Goal: Obtain resource: Obtain resource

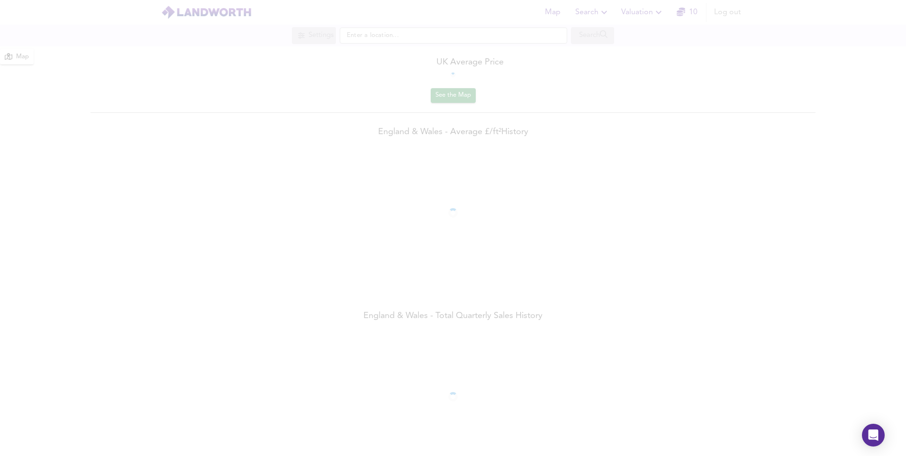
click at [646, 12] on div at bounding box center [453, 228] width 906 height 456
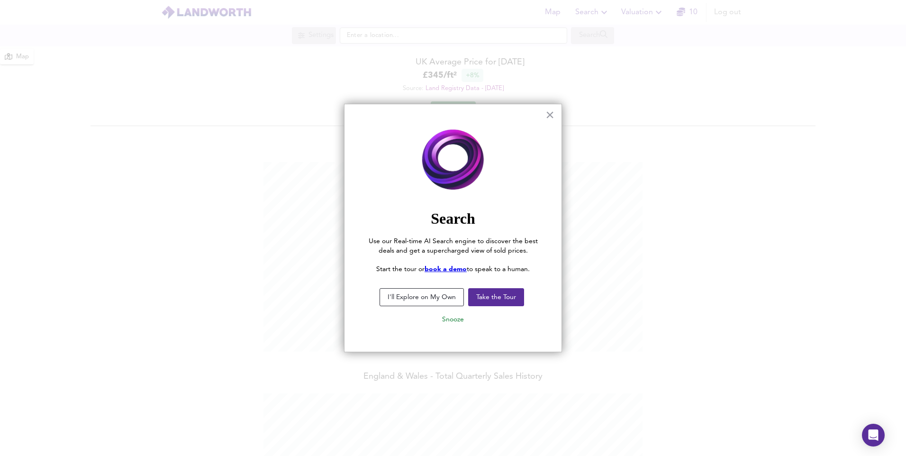
scroll to position [456, 906]
click at [449, 320] on button "Snooze" at bounding box center [453, 319] width 37 height 17
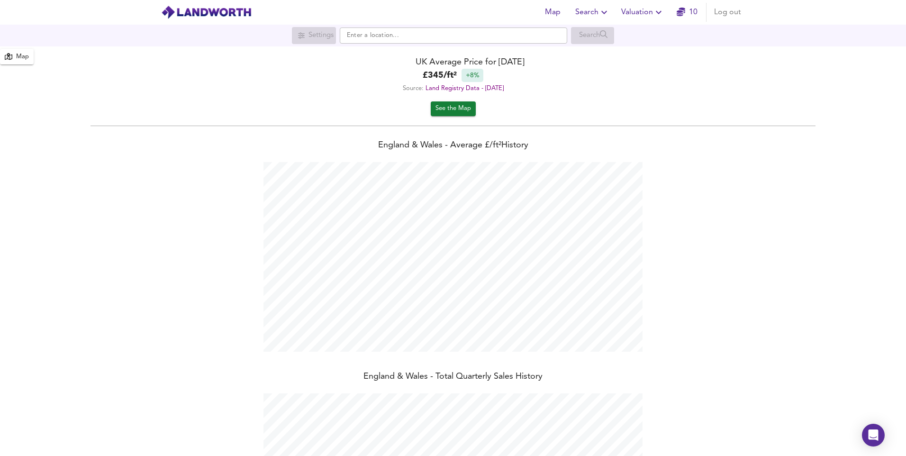
click at [634, 14] on span "Valuation" at bounding box center [642, 12] width 43 height 13
click at [632, 36] on li "New Valuation Report" at bounding box center [642, 34] width 113 height 17
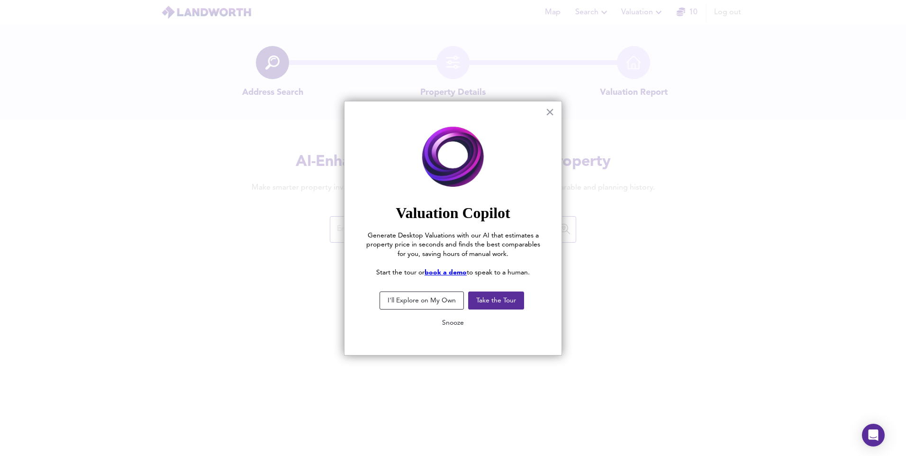
click at [447, 326] on button "Snooze" at bounding box center [453, 322] width 37 height 17
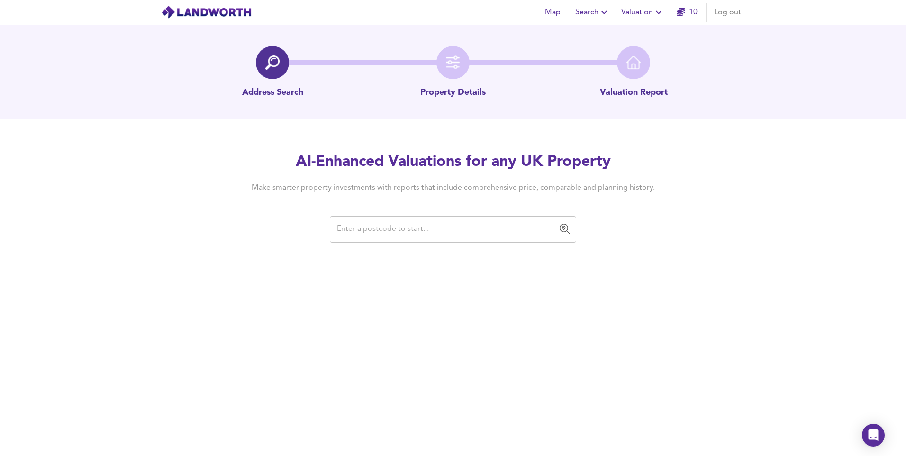
click at [434, 239] on div "​" at bounding box center [453, 229] width 246 height 27
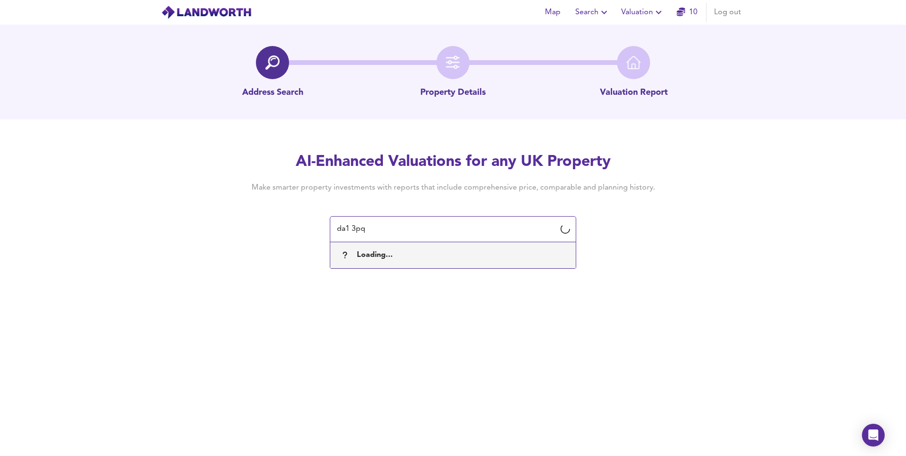
click at [227, 325] on div "Map Search Valuation 10 Log out Address Search Property Details Valuation Repor…" at bounding box center [453, 228] width 906 height 456
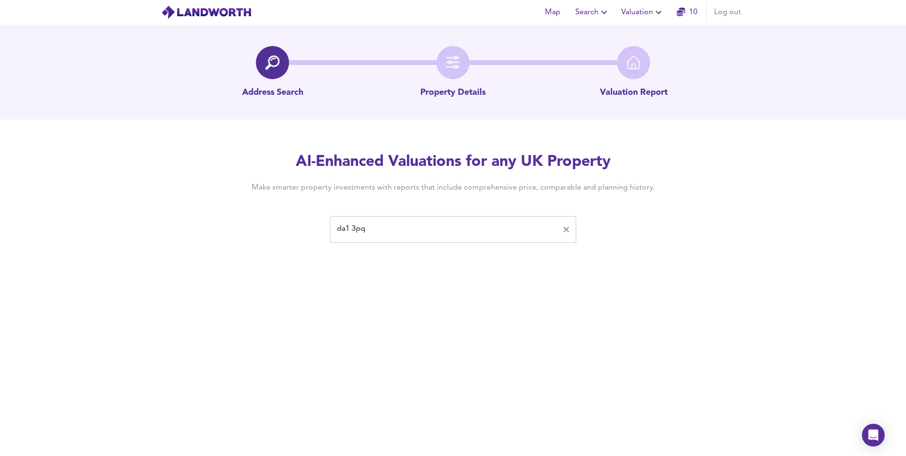
click at [417, 232] on input "da1 3pq" at bounding box center [446, 229] width 224 height 18
click at [491, 234] on input "da1 3pq" at bounding box center [446, 229] width 224 height 18
click at [384, 232] on input "da1 3pq" at bounding box center [446, 229] width 224 height 18
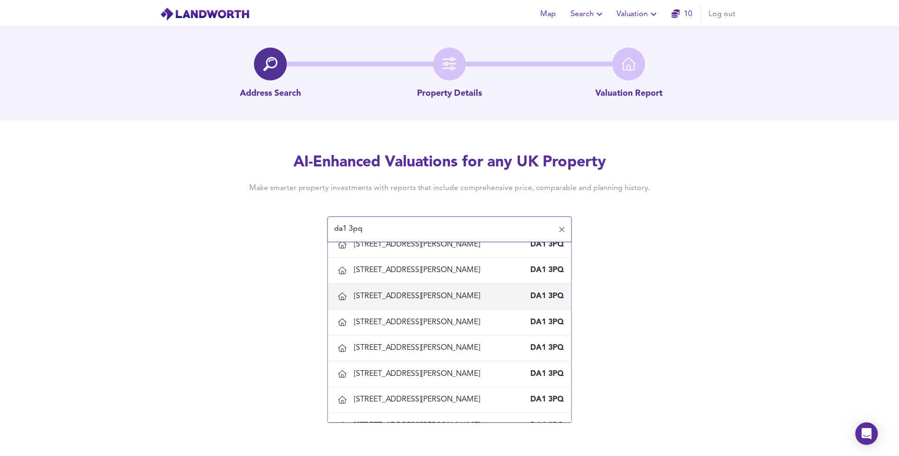
scroll to position [379, 0]
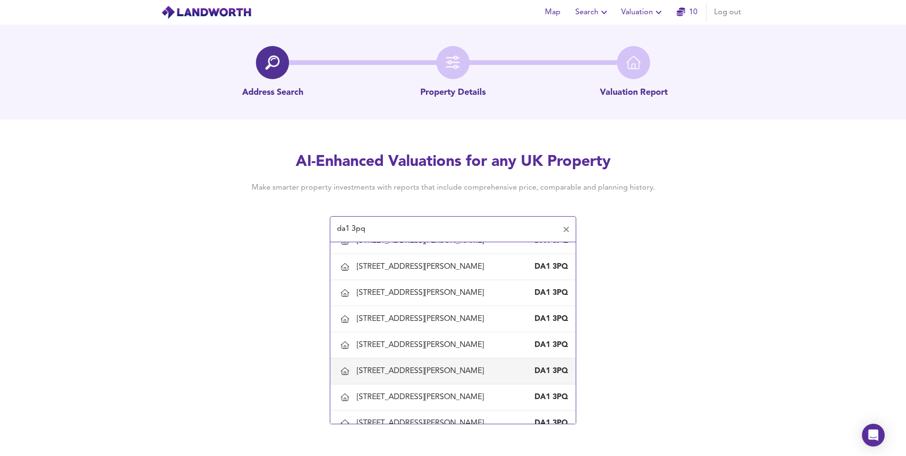
click at [440, 372] on div "[STREET_ADDRESS][PERSON_NAME]" at bounding box center [422, 371] width 131 height 10
type input "[STREET_ADDRESS][PERSON_NAME]"
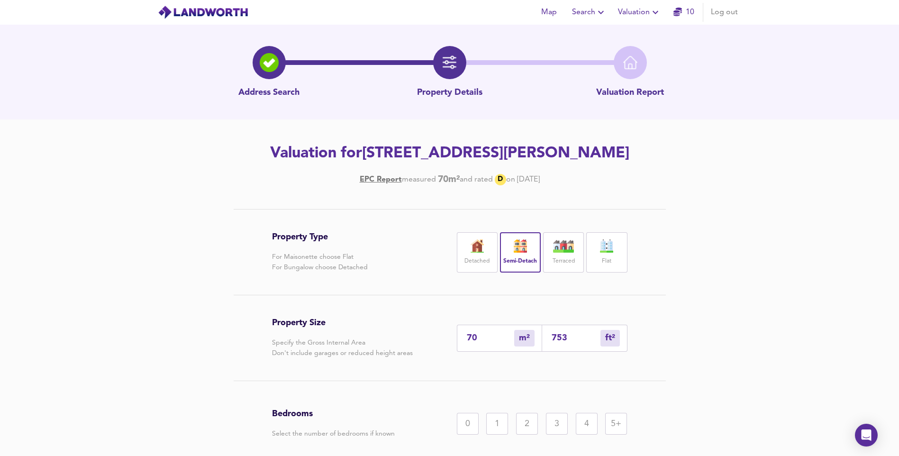
click at [562, 430] on div "3" at bounding box center [557, 424] width 22 height 22
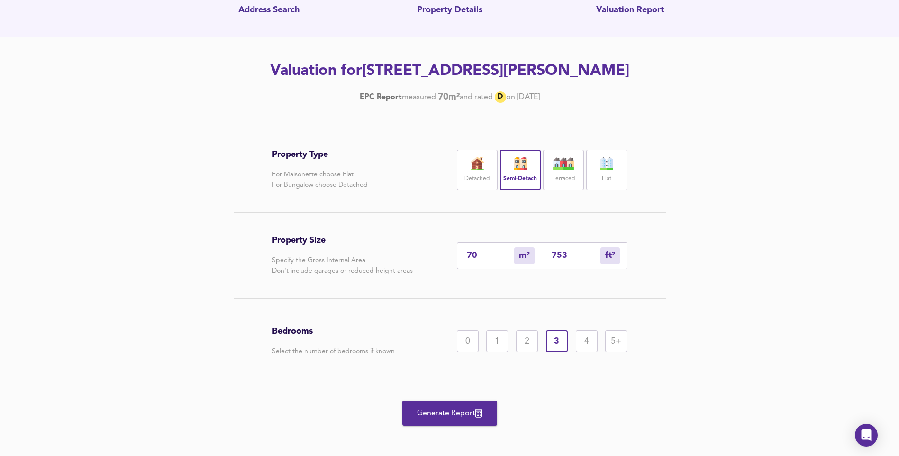
scroll to position [87, 0]
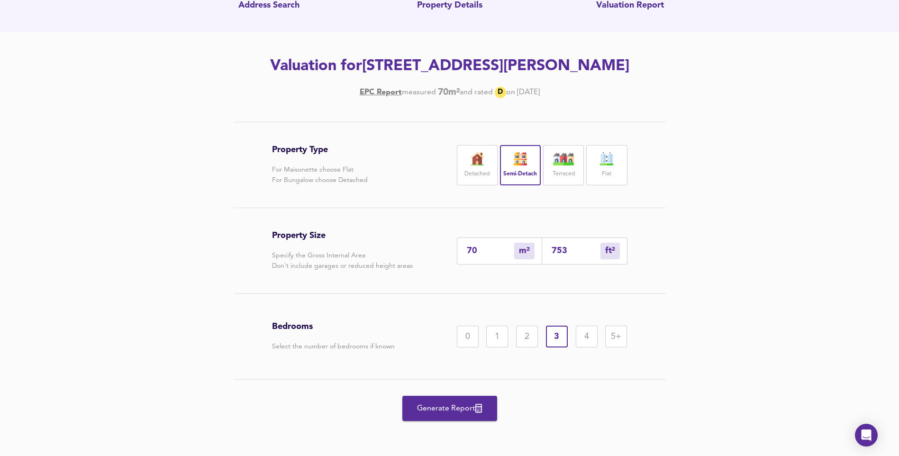
click at [471, 408] on span "Generate Report" at bounding box center [450, 408] width 76 height 13
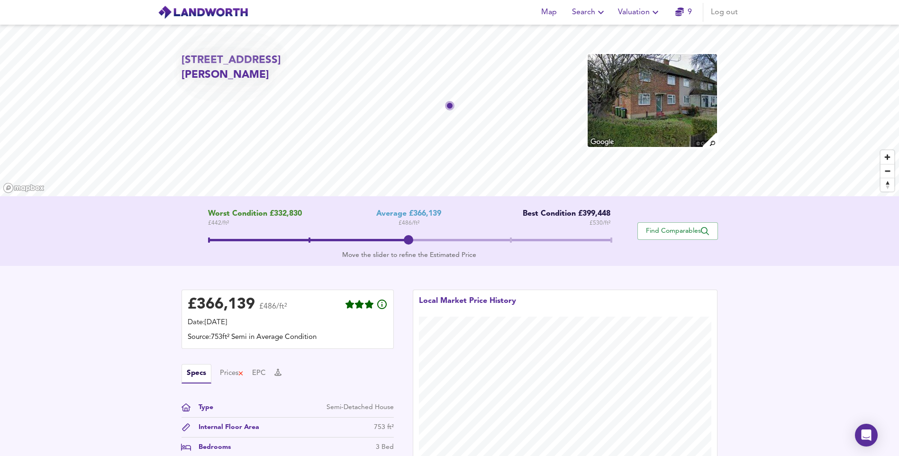
click at [647, 9] on span "Valuation" at bounding box center [639, 12] width 43 height 13
click at [645, 31] on li "New Valuation Report" at bounding box center [639, 34] width 113 height 17
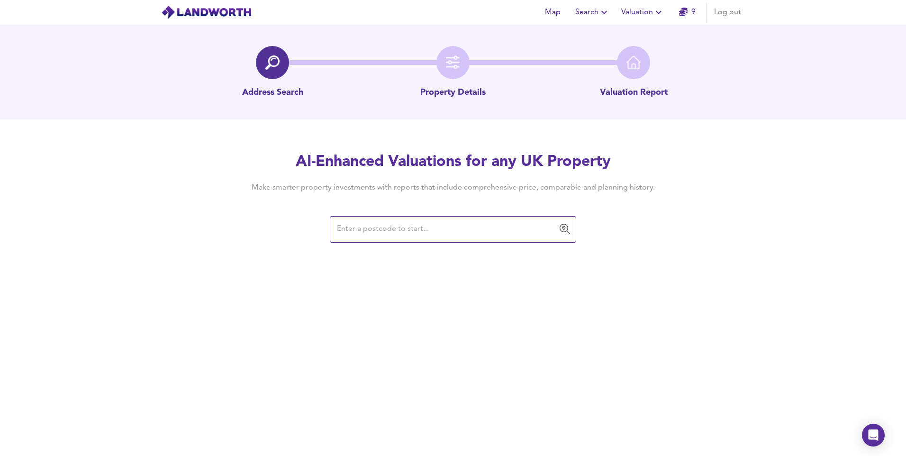
click at [468, 229] on input "text" at bounding box center [446, 229] width 224 height 18
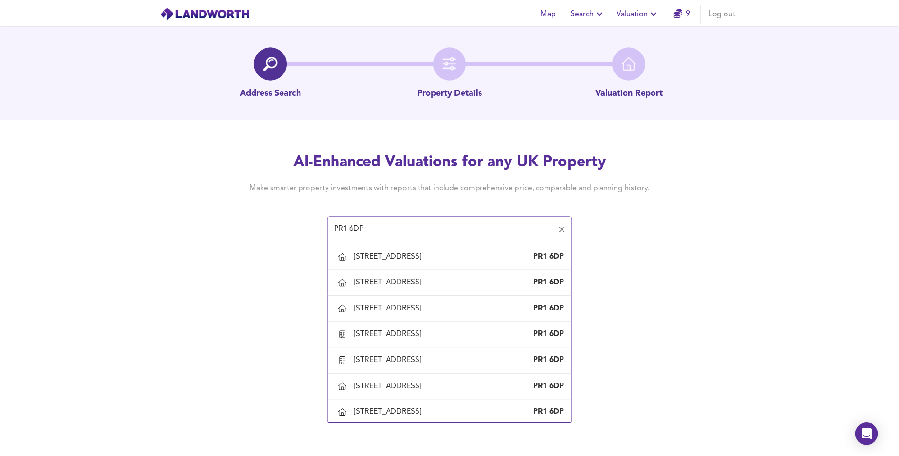
scroll to position [758, 0]
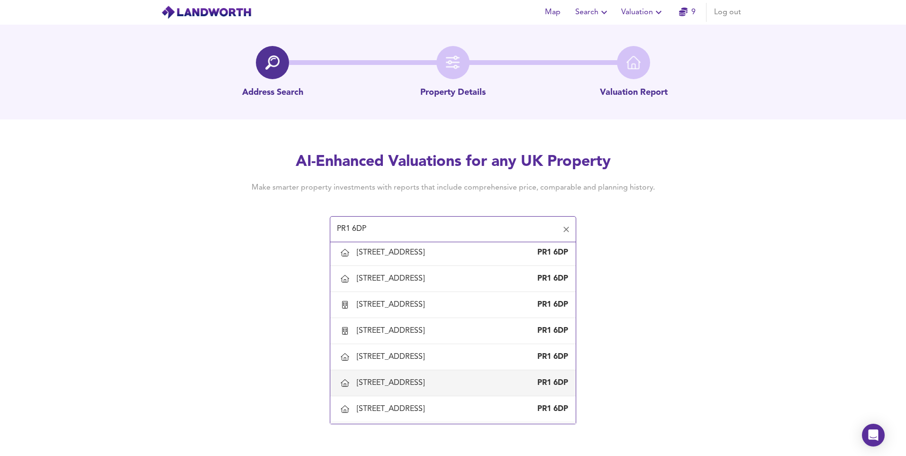
click at [428, 384] on div "[STREET_ADDRESS]" at bounding box center [393, 383] width 72 height 10
type input "[STREET_ADDRESS]"
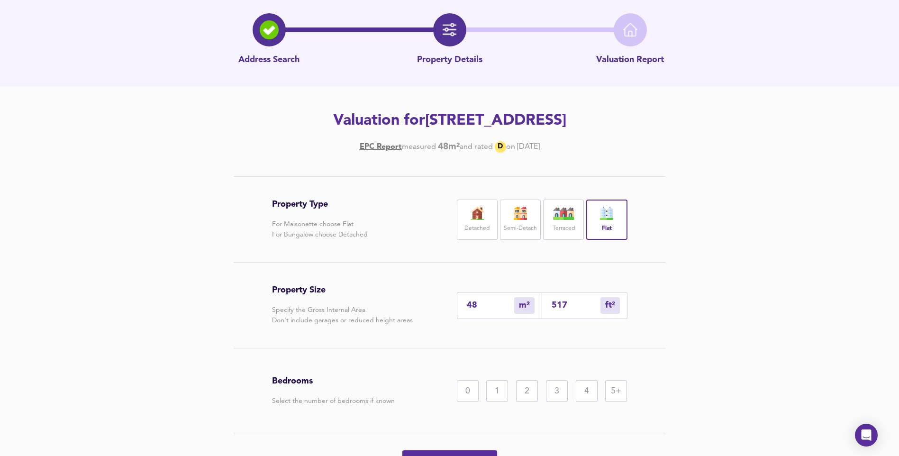
scroll to position [47, 0]
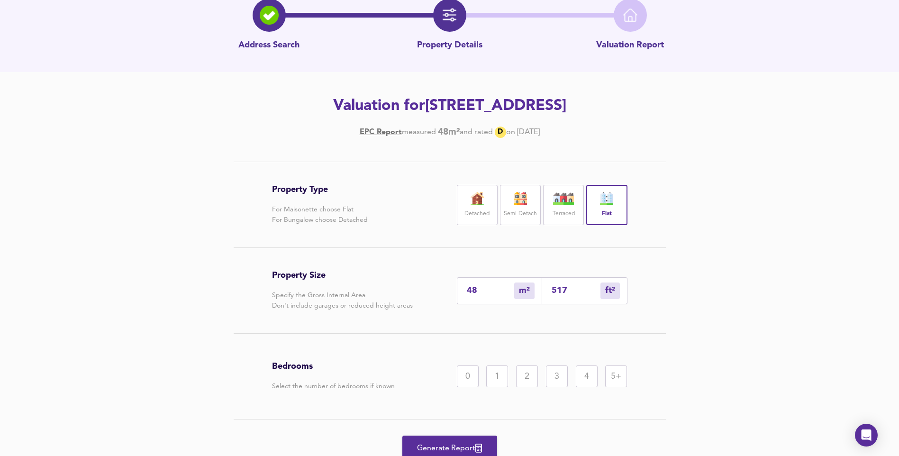
click at [479, 292] on input "48" at bounding box center [490, 291] width 47 height 10
type input "4"
type input "43"
type input "44"
type input "474"
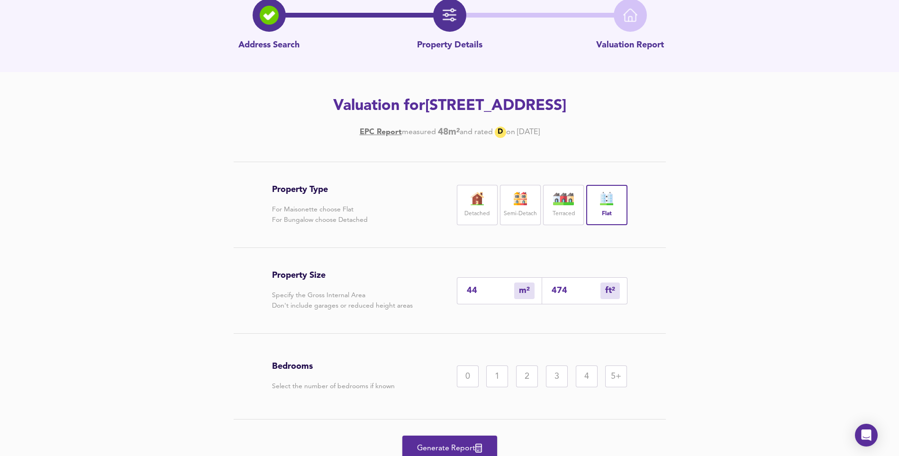
type input "44"
click at [498, 378] on div "1" at bounding box center [497, 376] width 22 height 22
click at [453, 446] on span "Generate Report" at bounding box center [450, 448] width 76 height 13
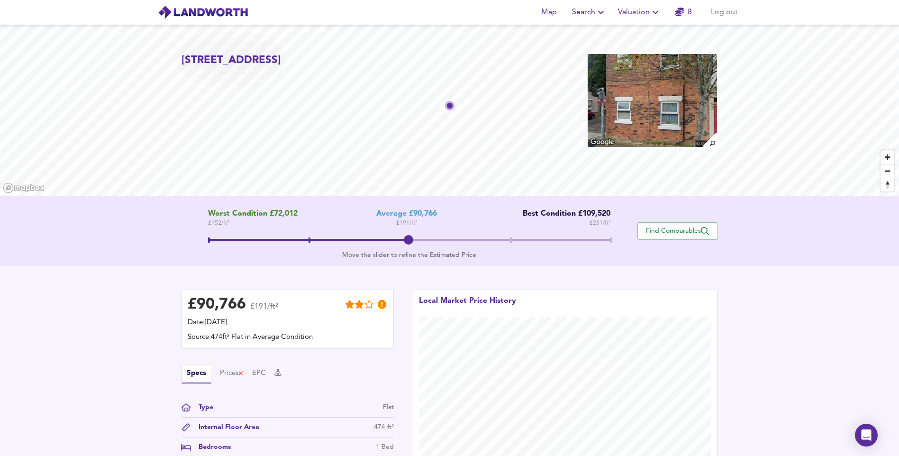
click at [646, 14] on span "Valuation" at bounding box center [639, 12] width 43 height 13
click at [644, 36] on li "New Valuation Report" at bounding box center [639, 34] width 113 height 17
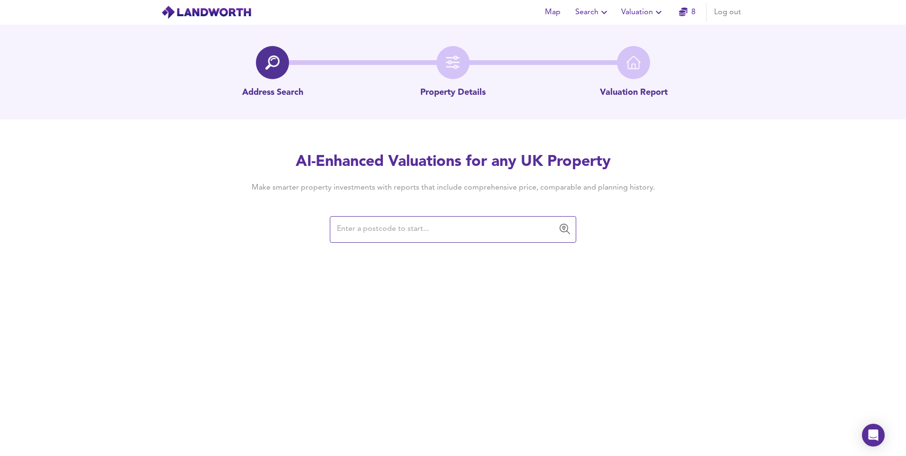
click at [498, 231] on input "text" at bounding box center [446, 229] width 224 height 18
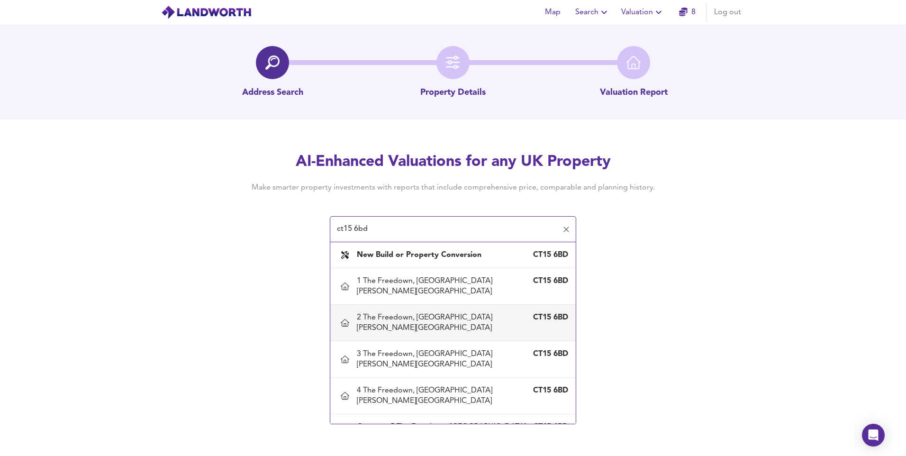
click at [404, 308] on div "[STREET_ADDRESS][PERSON_NAME]" at bounding box center [453, 323] width 230 height 30
type input "2 The Freedown, [GEOGRAPHIC_DATA][PERSON_NAME][GEOGRAPHIC_DATA]"
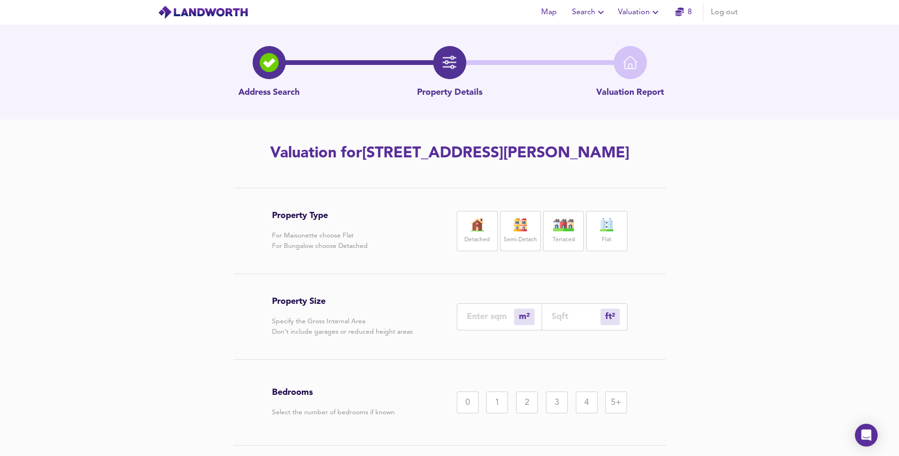
click at [484, 318] on input "number" at bounding box center [490, 316] width 47 height 10
type input "6"
type input "65"
type input "61"
type input "657"
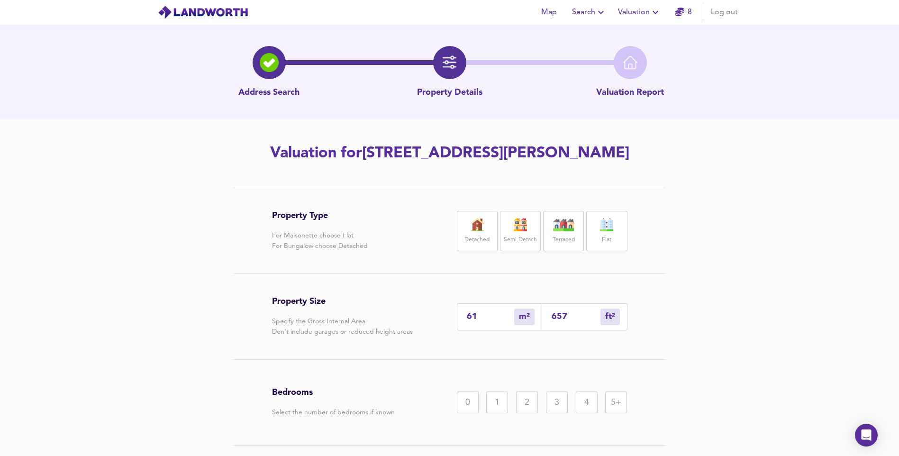
type input "61"
click at [533, 398] on div "2" at bounding box center [527, 402] width 22 height 22
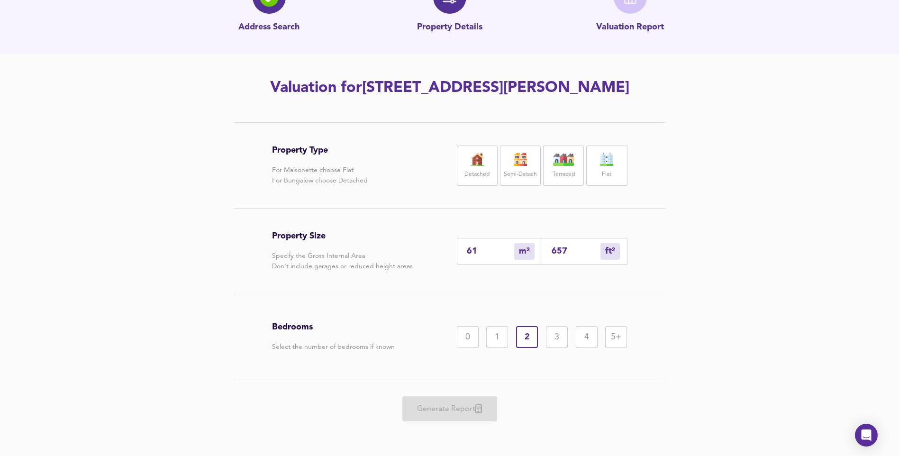
scroll to position [66, 0]
click at [482, 175] on label "Detached" at bounding box center [476, 174] width 25 height 12
click at [456, 408] on span "Generate Report" at bounding box center [450, 408] width 76 height 13
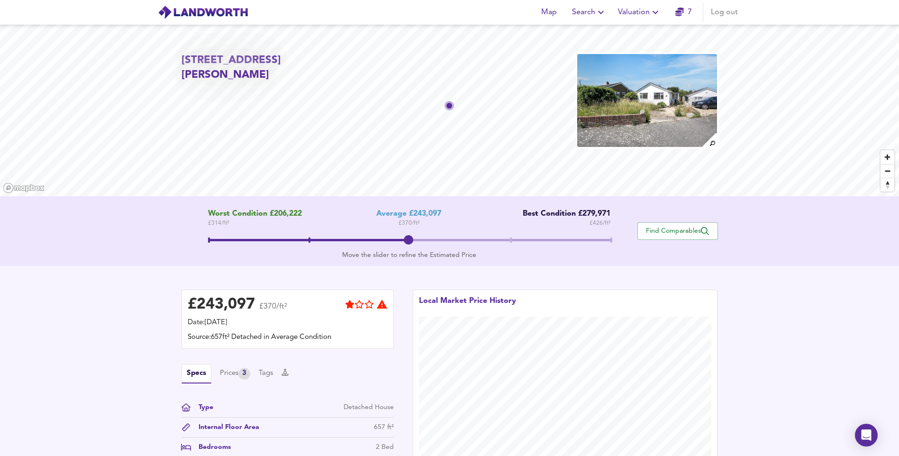
click at [654, 17] on icon "button" at bounding box center [655, 12] width 11 height 11
click at [643, 35] on li "New Valuation Report" at bounding box center [639, 34] width 113 height 17
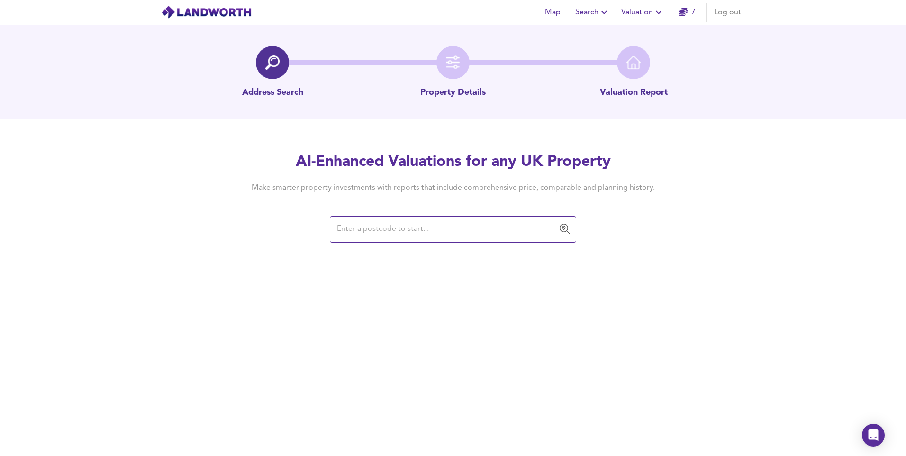
click at [465, 235] on input "text" at bounding box center [446, 229] width 224 height 18
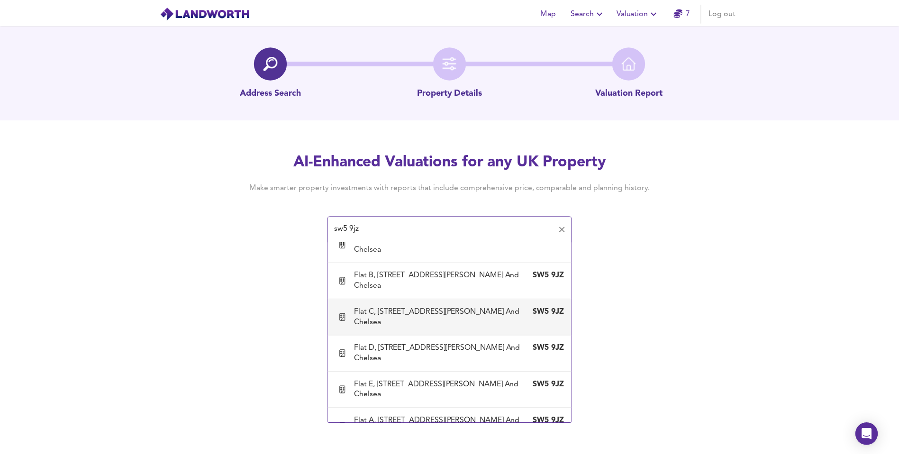
scroll to position [3459, 0]
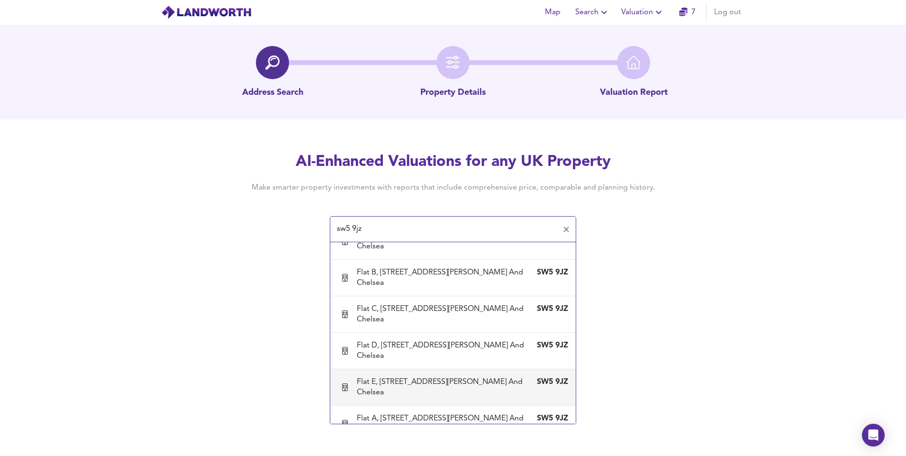
click at [425, 377] on div "Flat E, [STREET_ADDRESS][PERSON_NAME] And Chelsea" at bounding box center [443, 387] width 173 height 21
type input "Flat E, [STREET_ADDRESS][PERSON_NAME] And Chelsea"
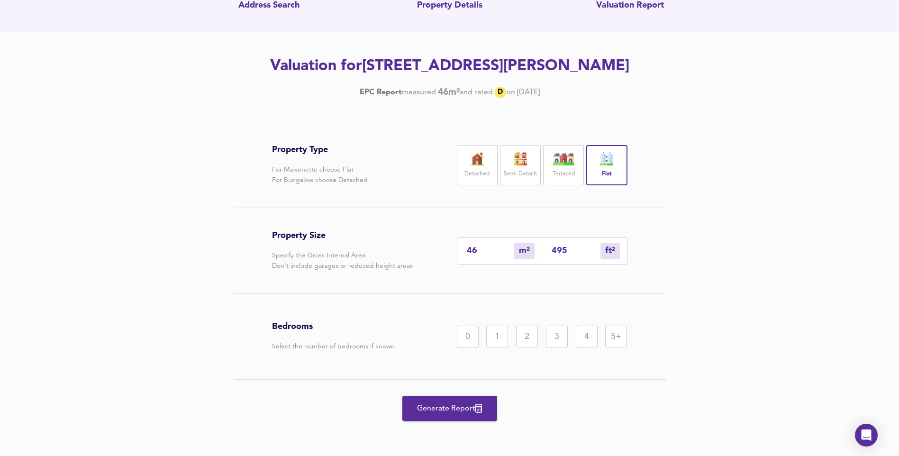
scroll to position [108, 0]
click at [503, 340] on div "1" at bounding box center [497, 337] width 22 height 22
click at [445, 408] on span "Generate Report" at bounding box center [450, 408] width 76 height 13
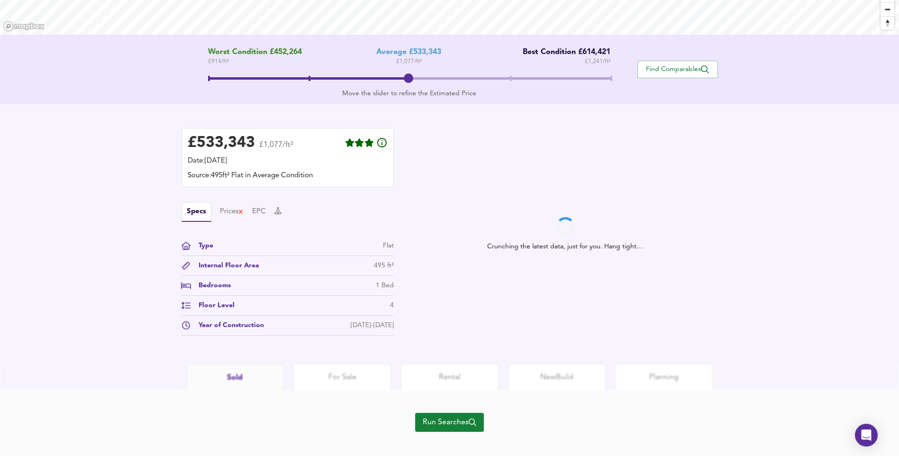
scroll to position [172, 0]
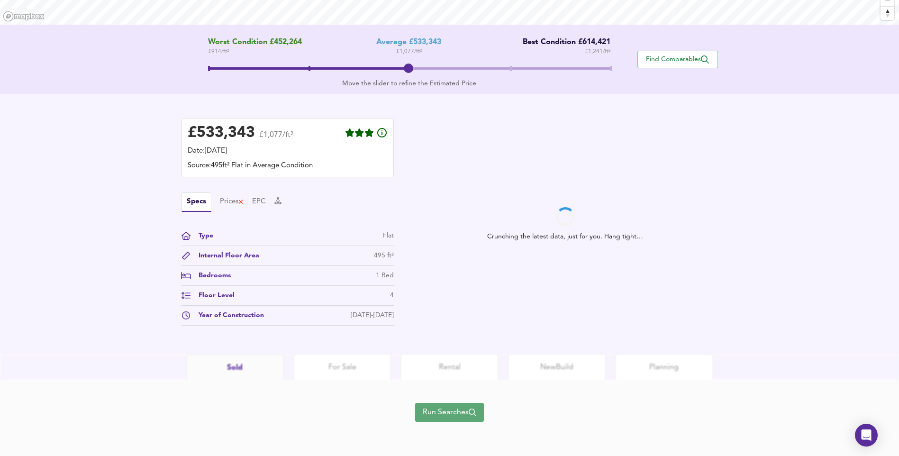
click at [459, 418] on span "Run Searches" at bounding box center [450, 412] width 54 height 13
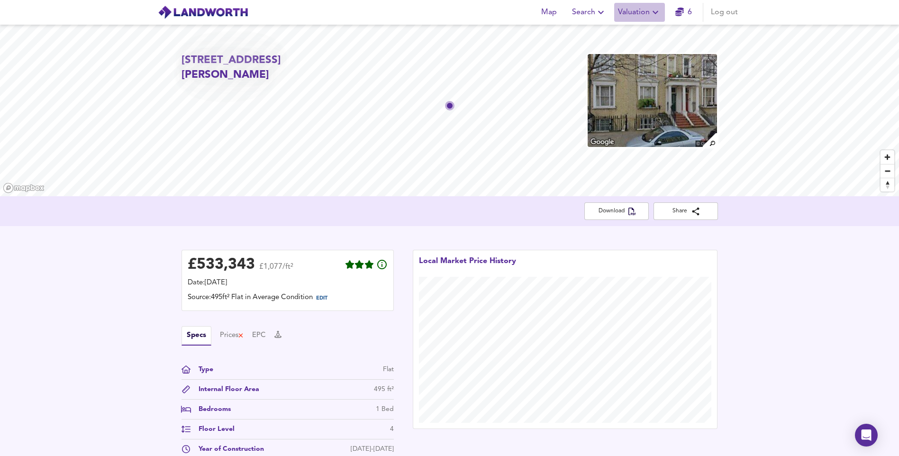
click at [649, 17] on span "Valuation" at bounding box center [639, 12] width 43 height 13
click at [636, 38] on li "New Valuation Report" at bounding box center [639, 34] width 113 height 17
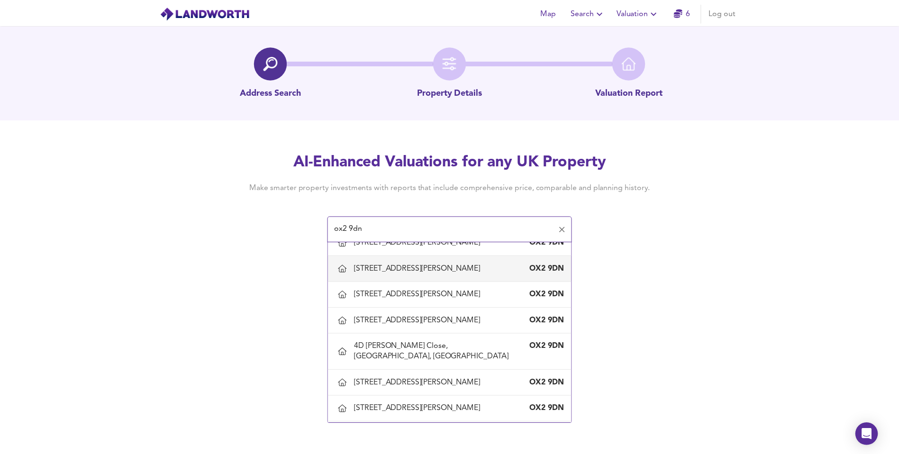
scroll to position [142, 0]
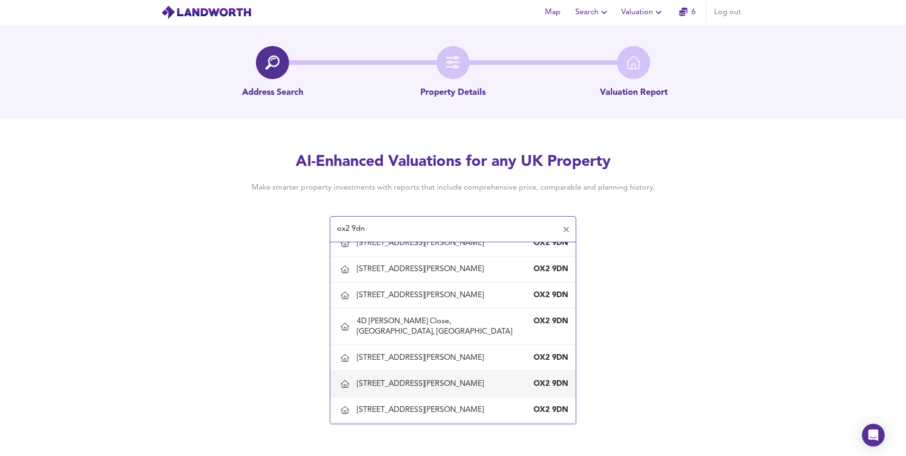
click at [416, 381] on div "[STREET_ADDRESS][PERSON_NAME]" at bounding box center [453, 384] width 230 height 20
type input "[STREET_ADDRESS][PERSON_NAME]"
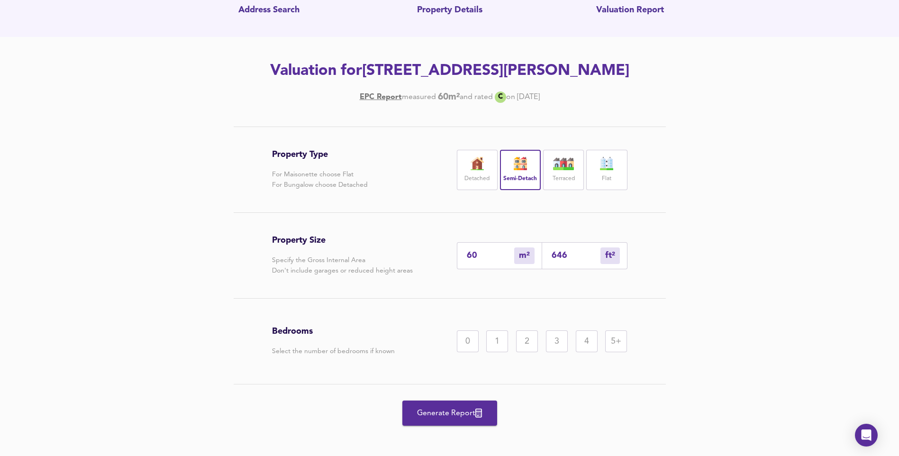
scroll to position [87, 0]
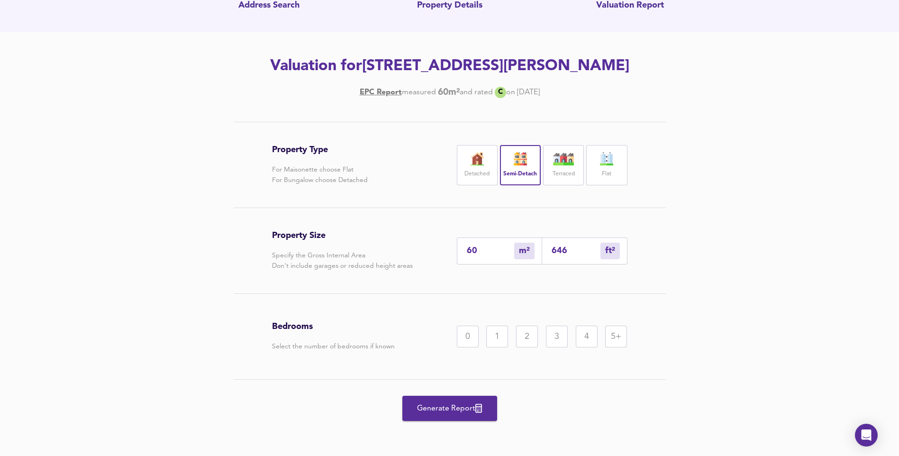
click at [527, 337] on div "2" at bounding box center [527, 337] width 22 height 22
click at [443, 409] on span "Generate Report" at bounding box center [450, 408] width 76 height 13
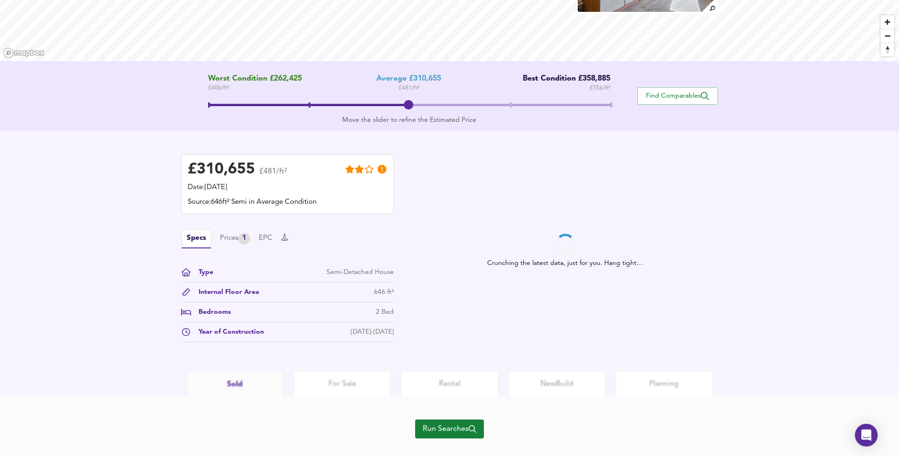
scroll to position [142, 0]
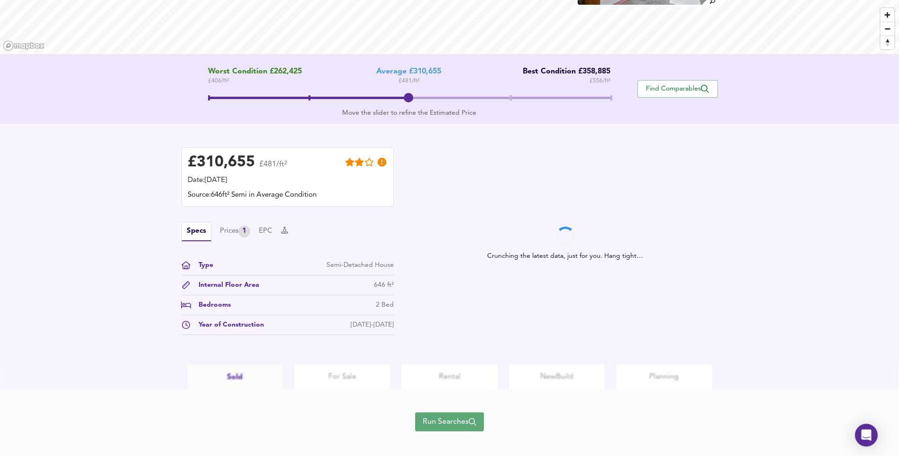
click at [453, 420] on span "Run Searches" at bounding box center [450, 421] width 54 height 13
